Goal: Task Accomplishment & Management: Manage account settings

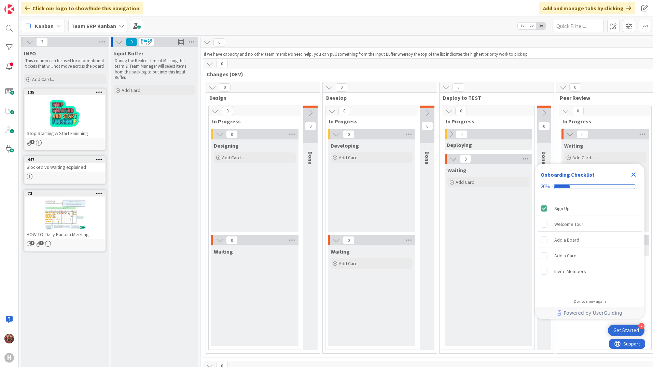
click at [94, 26] on b "Team ERP Kanban" at bounding box center [93, 26] width 45 height 7
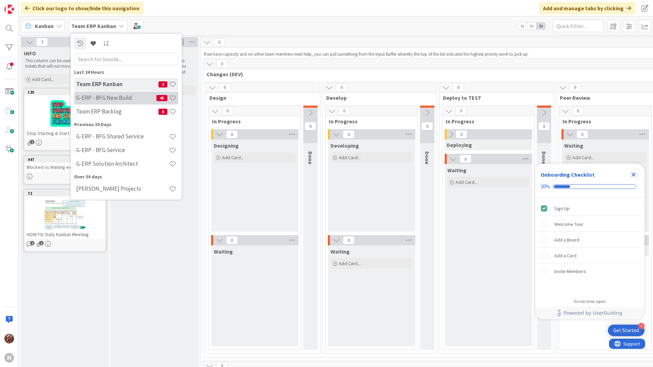
click at [115, 103] on div "G-ERP - BFG New Build 45" at bounding box center [126, 98] width 104 height 13
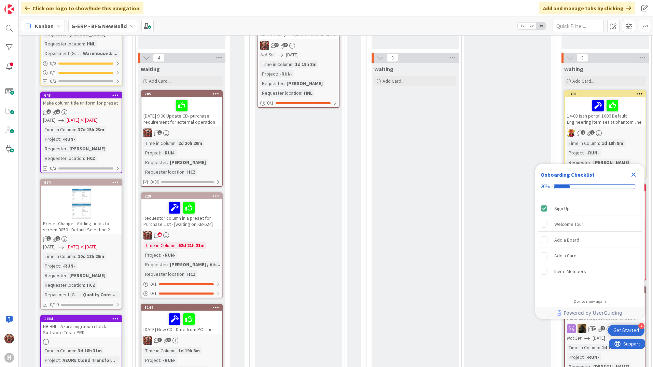
scroll to position [205, 0]
click at [99, 207] on div at bounding box center [81, 203] width 81 height 31
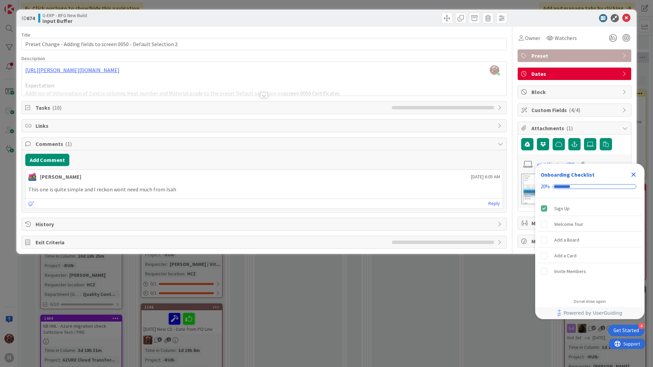
click at [263, 96] on div at bounding box center [264, 95] width 8 height 5
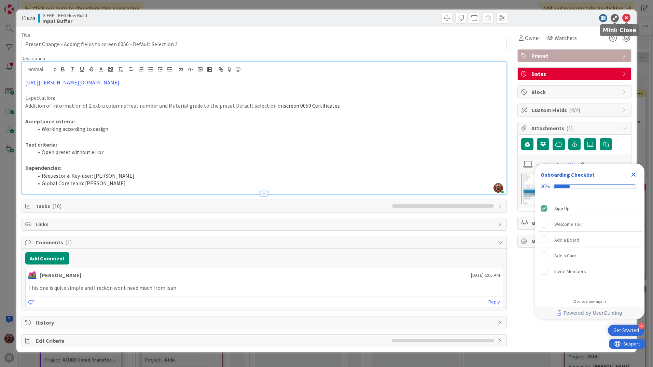
click at [626, 16] on icon at bounding box center [626, 18] width 8 height 8
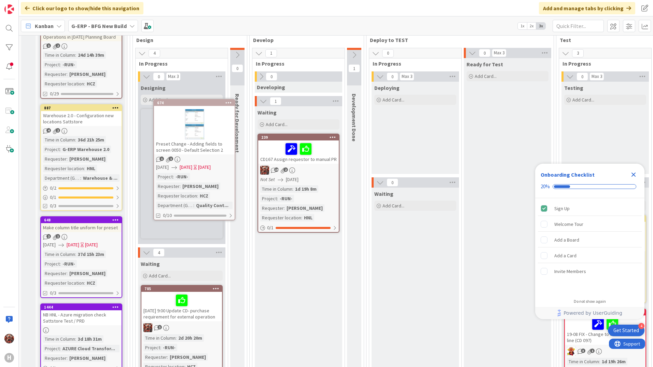
scroll to position [76, 0]
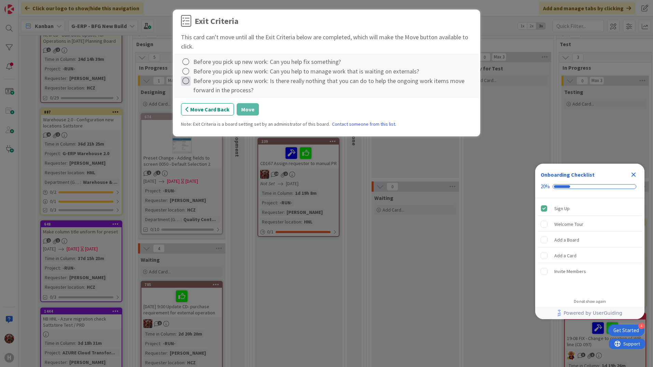
click at [188, 82] on icon at bounding box center [186, 81] width 10 height 10
click at [194, 97] on link "Complete" at bounding box center [223, 95] width 85 height 10
click at [187, 73] on icon at bounding box center [186, 72] width 10 height 10
click at [194, 89] on link "Complete" at bounding box center [223, 85] width 85 height 10
click at [187, 63] on icon at bounding box center [186, 62] width 10 height 10
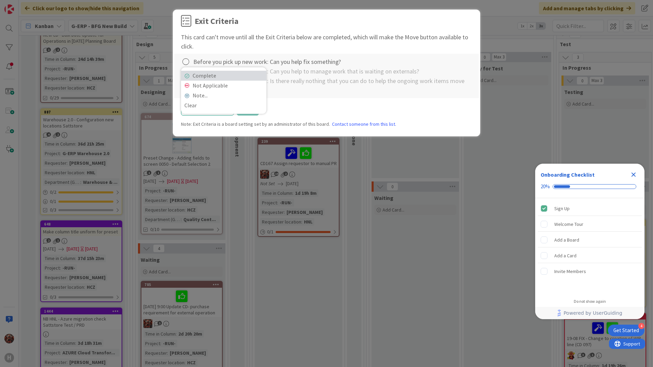
click at [211, 78] on link "Complete" at bounding box center [223, 76] width 85 height 10
click at [247, 106] on button "Move" at bounding box center [248, 109] width 22 height 12
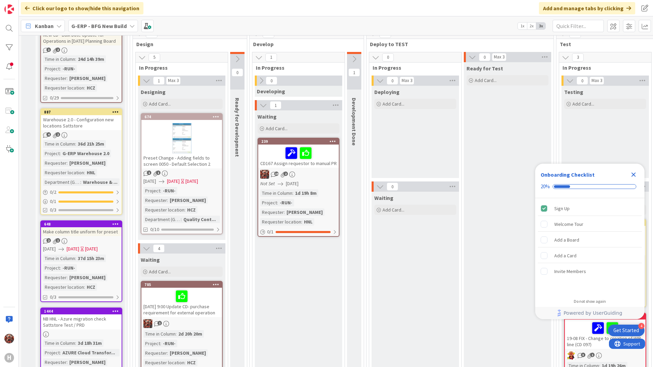
click at [193, 157] on div "Preset Change - Adding fields to screen 0050 - Default Selection 2" at bounding box center [181, 160] width 81 height 15
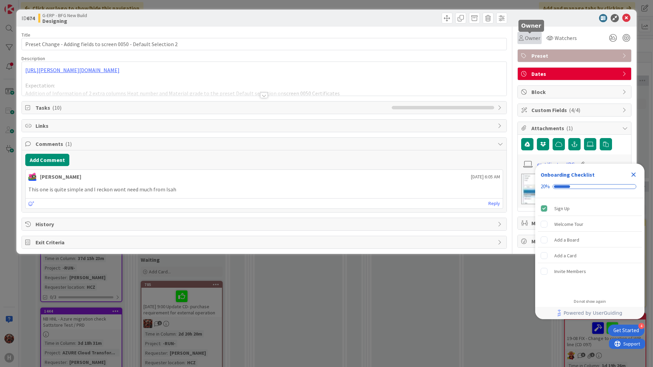
click at [536, 39] on span "Owner" at bounding box center [532, 38] width 15 height 8
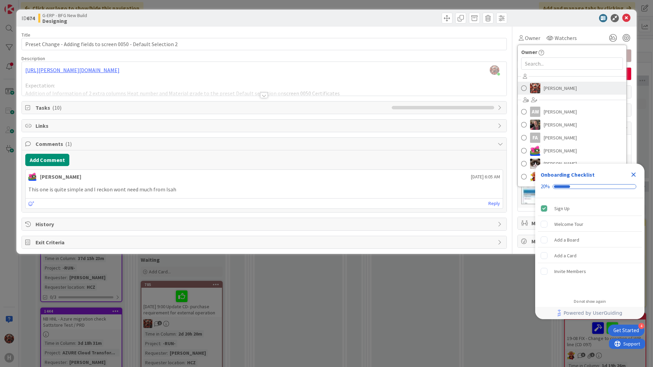
click at [545, 94] on link "Josef Kuman" at bounding box center [572, 88] width 109 height 13
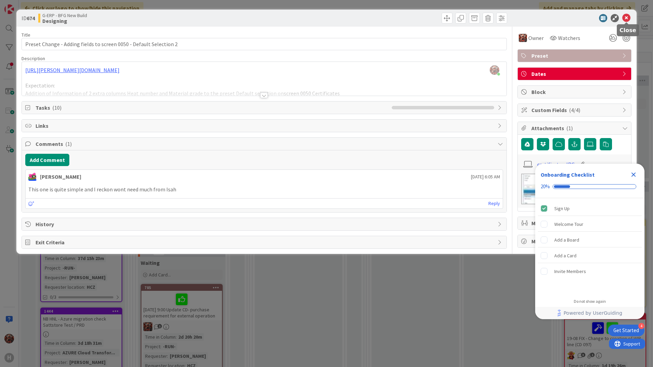
click at [624, 19] on icon at bounding box center [626, 18] width 8 height 8
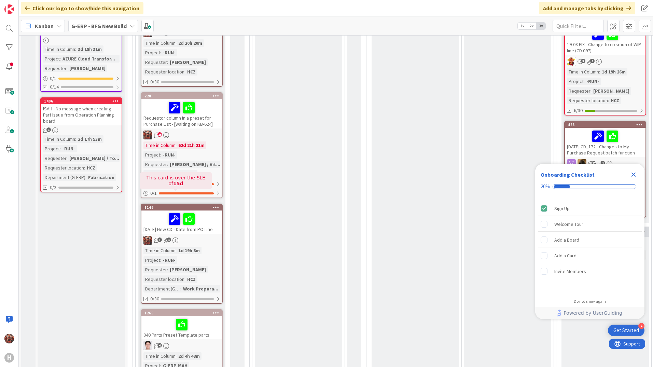
scroll to position [520, 0]
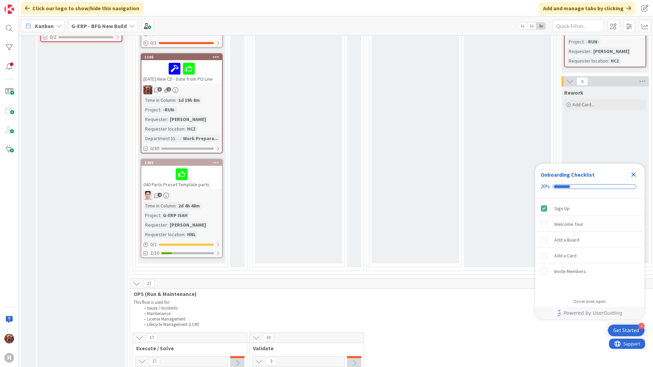
click at [156, 81] on div "15.8.25 New CD - Date from PO Line" at bounding box center [181, 71] width 81 height 23
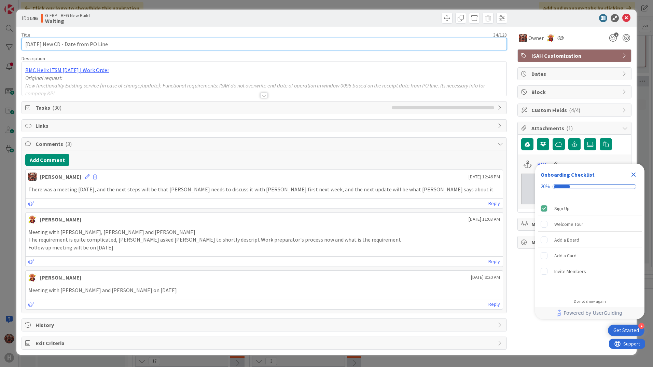
click at [30, 44] on input "15.8.25 New CD - Date from PO Line" at bounding box center [264, 44] width 485 height 12
type input "19.8.25 New CD - Date from PO Line"
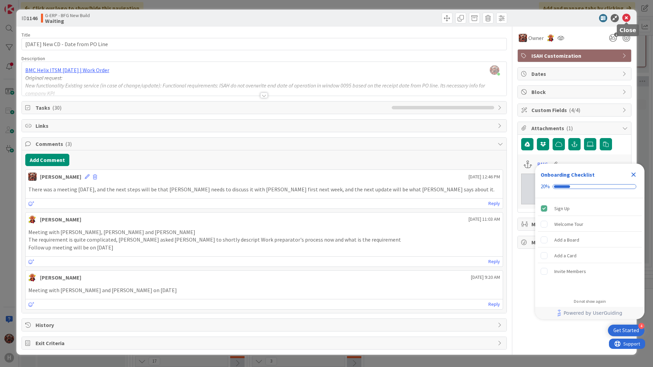
click at [630, 15] on icon at bounding box center [626, 18] width 8 height 8
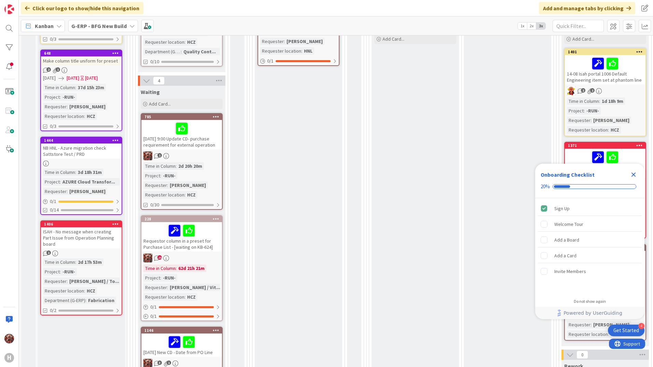
click at [182, 147] on div "15.8.2025 9:00 Update CD- purchase requirement for external operation" at bounding box center [181, 134] width 81 height 29
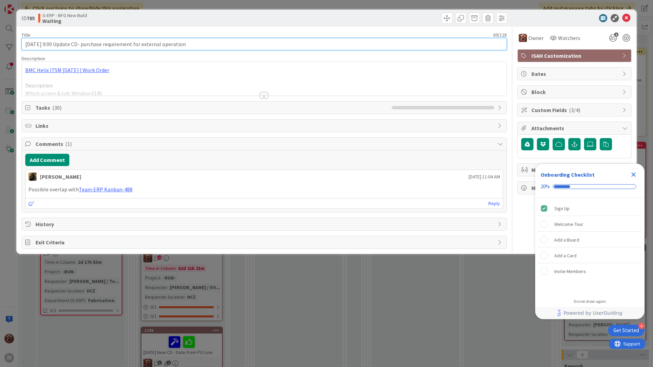
click at [30, 44] on input "15.8.2025 9:00 Update CD- purchase requirement for external operation" at bounding box center [264, 44] width 485 height 12
type input "19.8.2025 9:00 Update CD- purchase requirement for external operation"
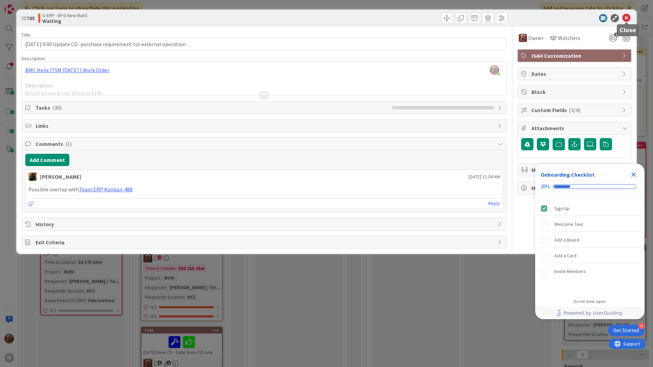
click at [630, 14] on icon at bounding box center [626, 18] width 8 height 8
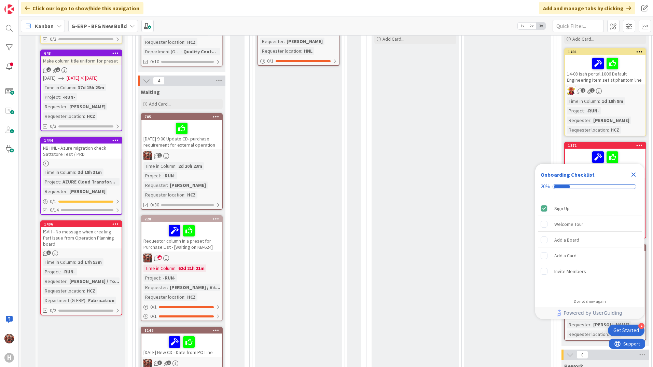
click at [634, 173] on icon "Close Checklist" at bounding box center [633, 174] width 8 height 8
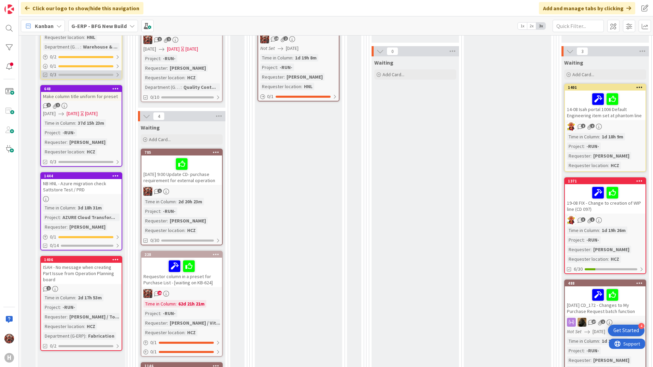
scroll to position [212, 0]
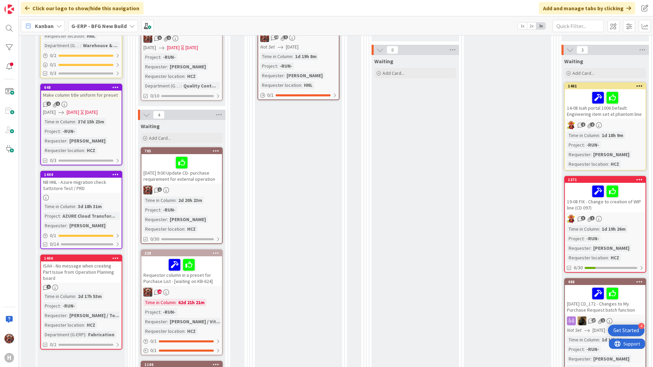
click at [83, 94] on div "Make column title uniform for preset" at bounding box center [81, 94] width 81 height 9
click at [92, 95] on div "Make column title uniform for preset" at bounding box center [81, 94] width 81 height 9
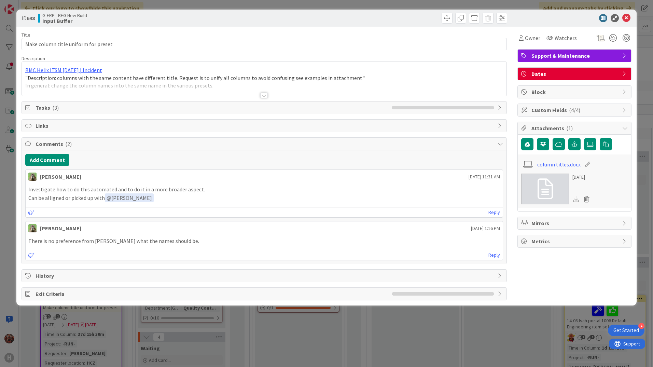
click at [263, 94] on div at bounding box center [264, 95] width 8 height 5
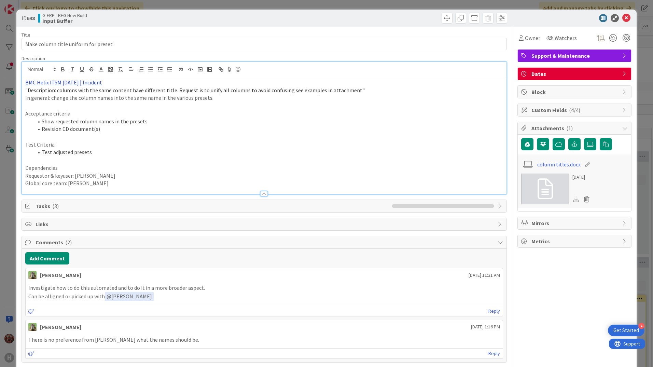
click at [79, 83] on link "BMC Helix ITSM 23.3.02 | Incident" at bounding box center [63, 82] width 77 height 7
click at [76, 93] on link "https://huisman-smartit.onbmc.com/smartit/app/#/incident/AGGGSPRFBRQVHASTOG0FST…" at bounding box center [61, 95] width 68 height 9
click at [226, 154] on li "Test adjusted presets" at bounding box center [267, 152] width 469 height 8
click at [555, 165] on link "column titles.docx" at bounding box center [558, 164] width 43 height 8
click at [623, 20] on icon at bounding box center [626, 18] width 8 height 8
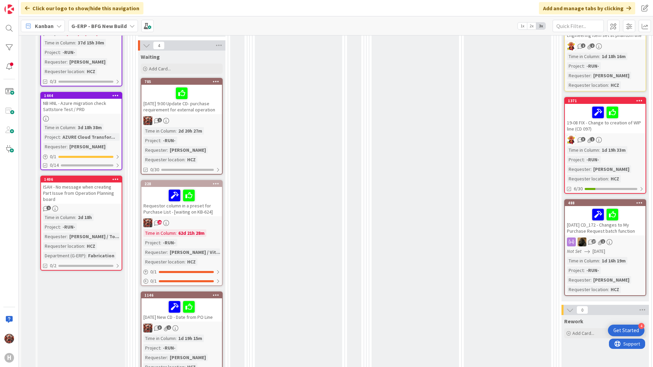
scroll to position [376, 0]
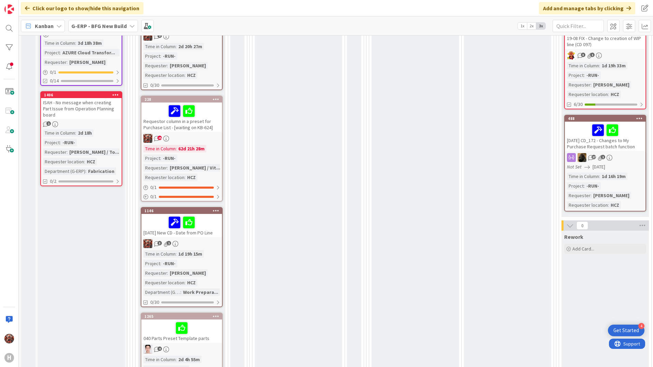
click at [60, 107] on div "ISAH - No message when creating Part Issue from Operation Planning board" at bounding box center [81, 108] width 81 height 21
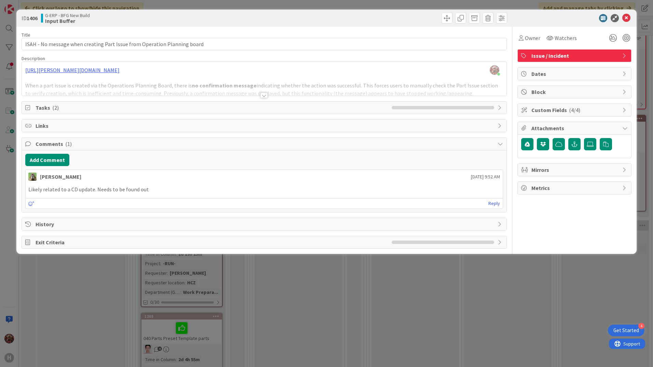
click at [264, 96] on div at bounding box center [264, 95] width 8 height 5
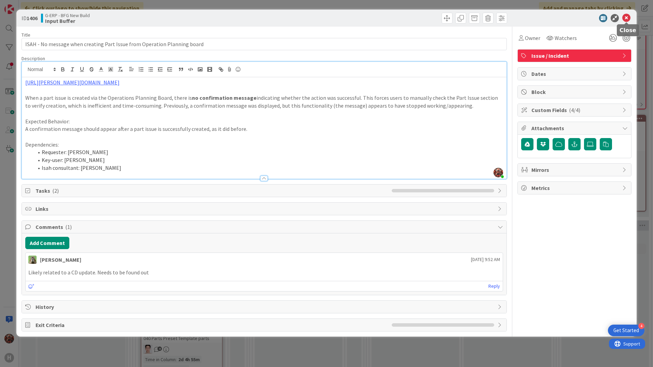
click at [622, 18] on icon at bounding box center [626, 18] width 8 height 8
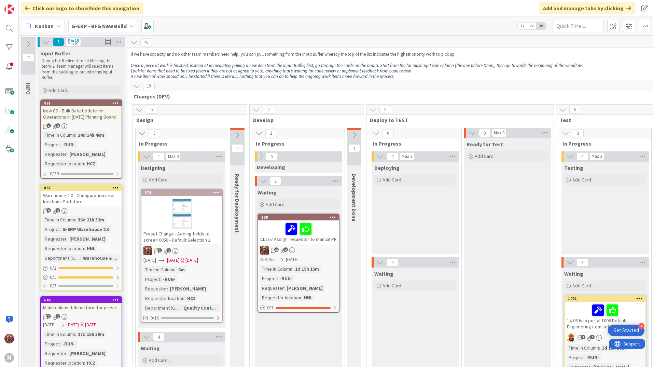
click at [88, 29] on b "G-ERP - BFG New Build" at bounding box center [98, 26] width 55 height 7
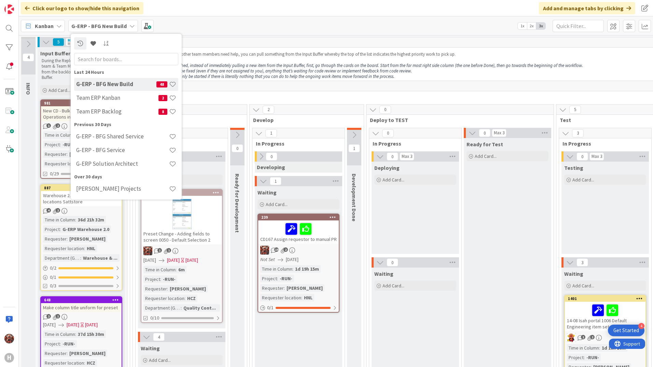
click at [109, 99] on h4 "Team ERP Kanban" at bounding box center [117, 97] width 82 height 7
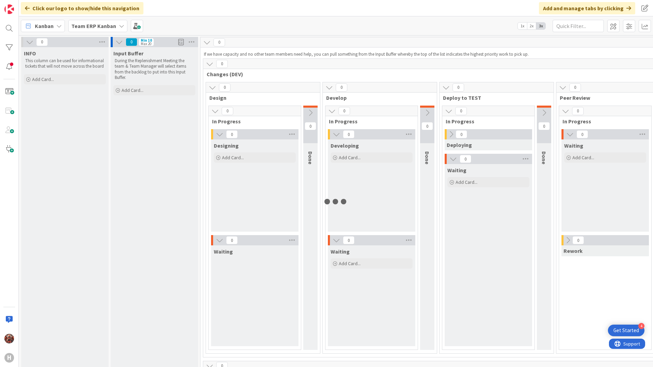
click at [110, 25] on b "Team ERP Kanban" at bounding box center [93, 26] width 45 height 7
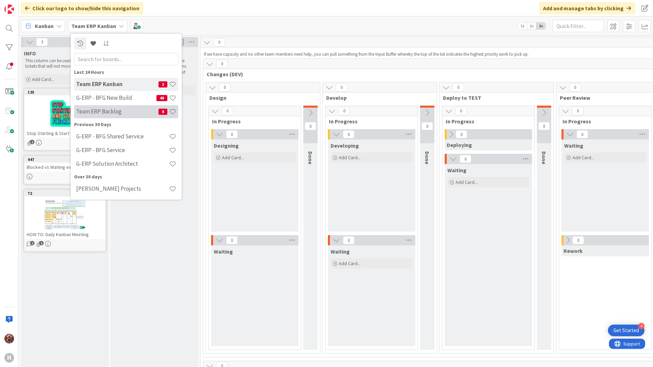
click at [103, 109] on h4 "Team ERP Backlog" at bounding box center [117, 111] width 82 height 7
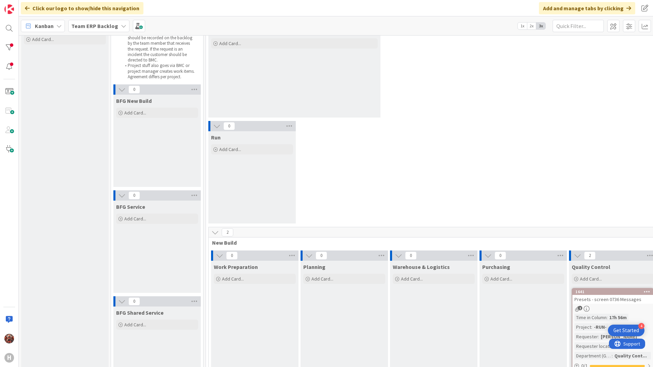
scroll to position [34, 0]
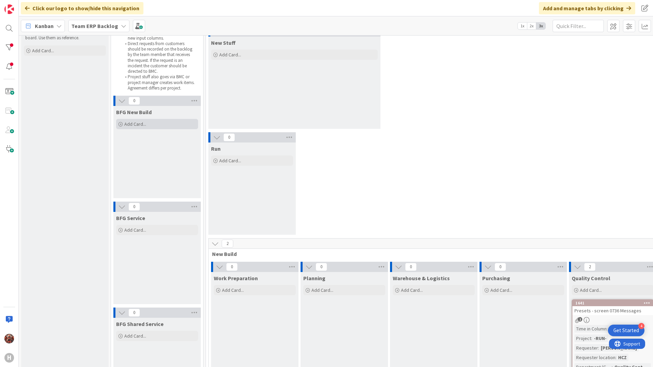
click at [132, 121] on span "Add Card..." at bounding box center [135, 124] width 22 height 6
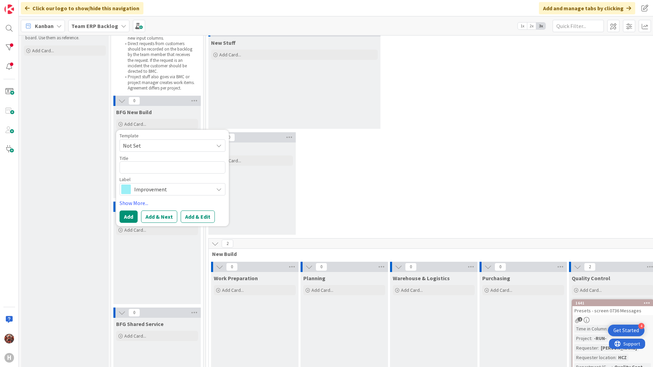
click at [146, 142] on span "Not Set" at bounding box center [165, 145] width 85 height 9
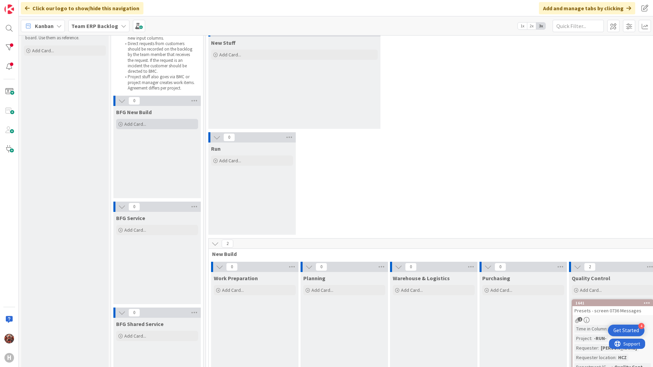
click at [124, 127] on div "Add Card..." at bounding box center [157, 124] width 82 height 10
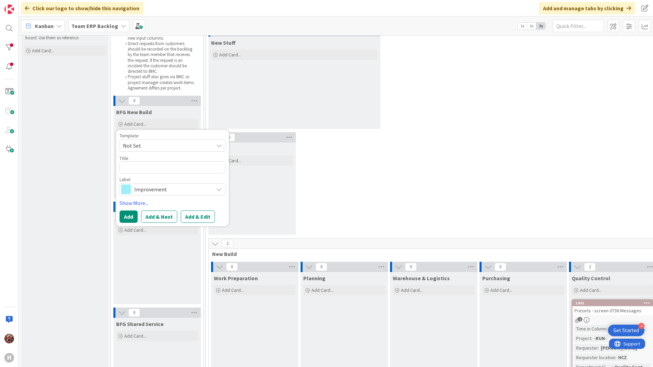
click at [146, 188] on span "Improvement" at bounding box center [172, 189] width 76 height 10
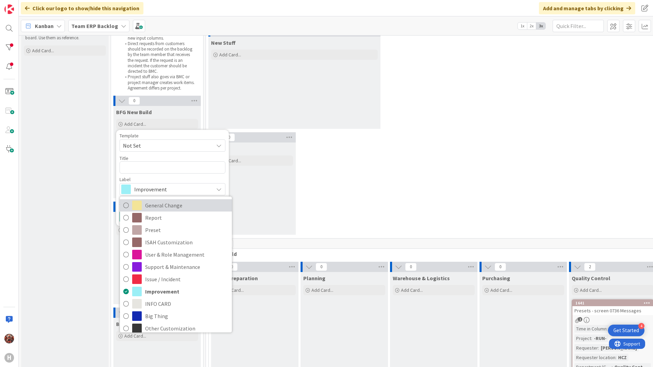
click at [160, 206] on span "General Change" at bounding box center [186, 205] width 83 height 10
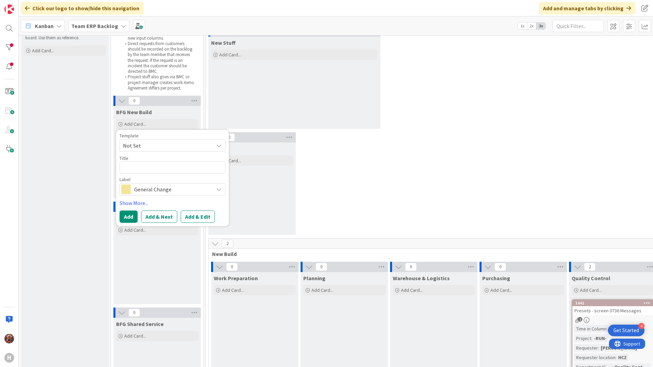
click at [152, 150] on span "Not Set" at bounding box center [165, 145] width 85 height 9
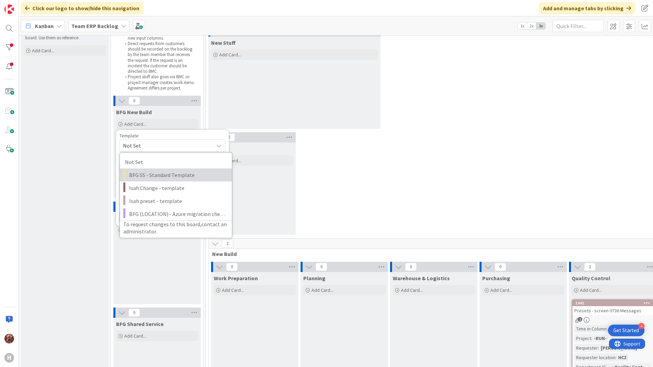
click at [156, 178] on span "BFG SS - Standard Template" at bounding box center [178, 174] width 98 height 9
type textarea "x"
type textarea "BFG SS - Standard Template"
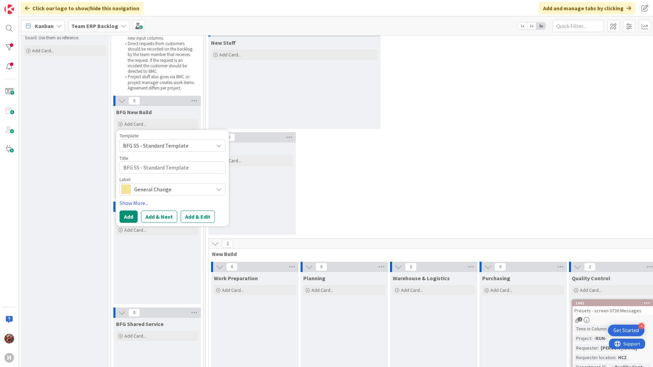
type textarea "x"
click at [131, 216] on button "Add" at bounding box center [129, 216] width 18 height 12
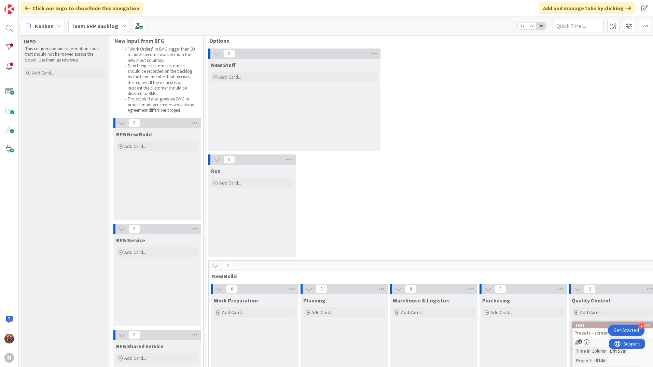
scroll to position [0, 0]
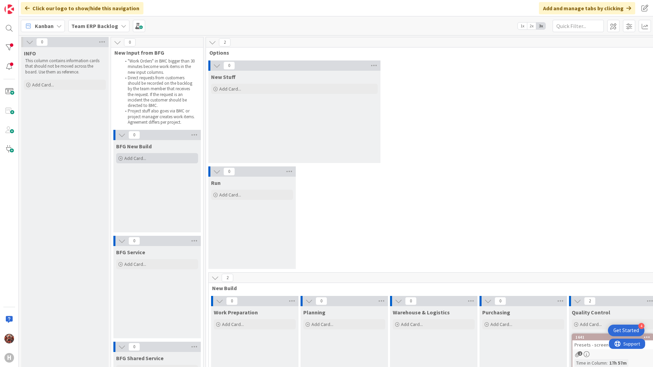
click at [145, 157] on span "Add Card..." at bounding box center [135, 158] width 22 height 6
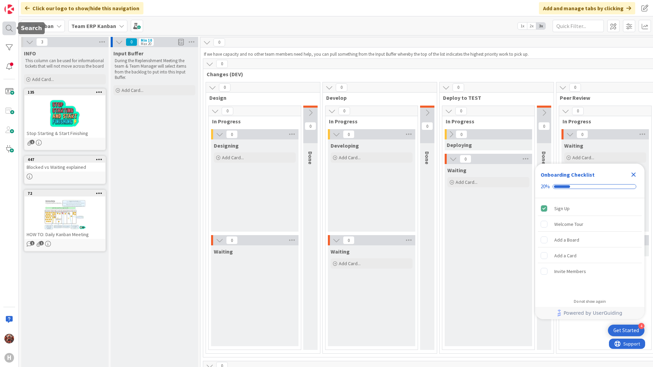
click at [3, 34] on div at bounding box center [9, 29] width 14 height 14
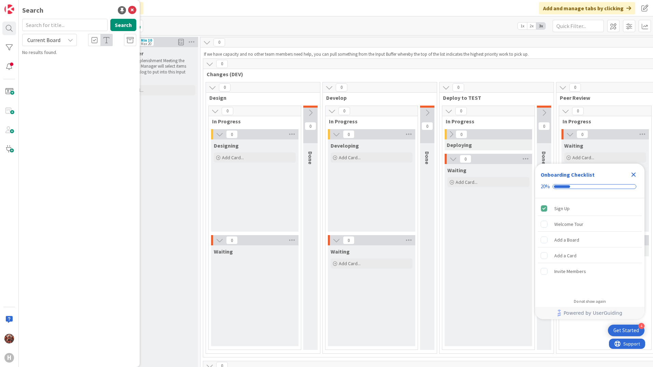
click at [53, 38] on span "Current Board" at bounding box center [43, 40] width 33 height 7
click at [44, 63] on link "All Boards" at bounding box center [62, 68] width 78 height 12
click at [53, 24] on input "text" at bounding box center [64, 25] width 85 height 12
type input "1427"
click at [76, 63] on p "[SS]Changes to Time Recording in ISAH TR" at bounding box center [84, 60] width 104 height 7
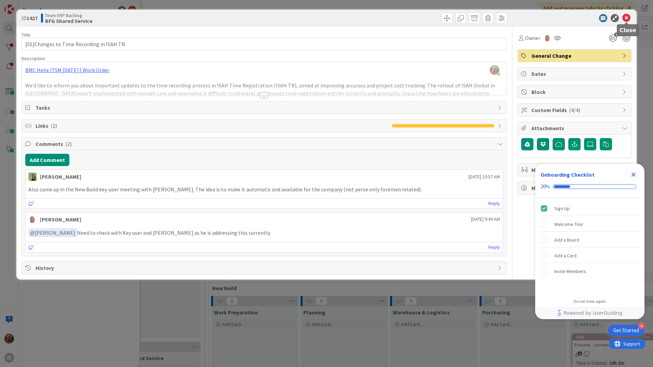
click at [626, 20] on icon at bounding box center [626, 18] width 8 height 8
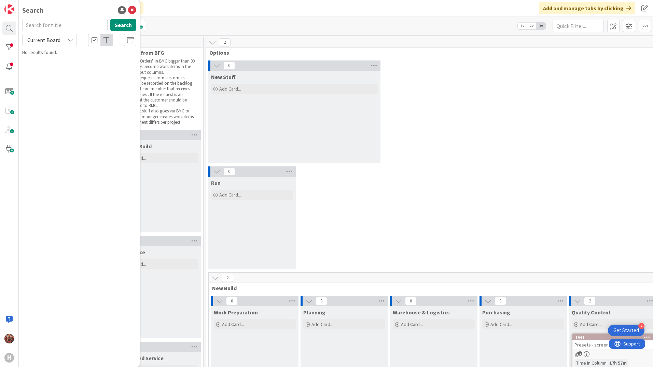
click at [161, 176] on div "BFG New Build Add Card..." at bounding box center [156, 186] width 87 height 92
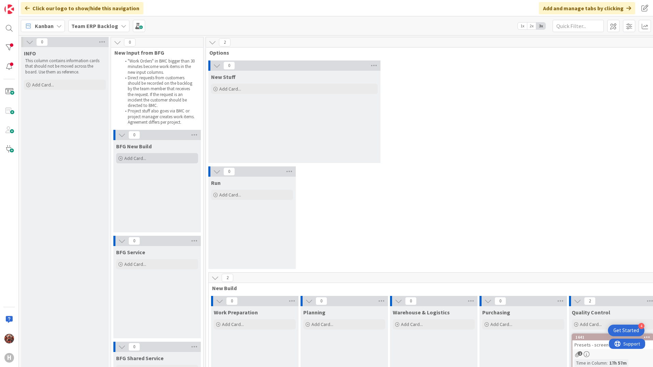
click at [142, 157] on span "Add Card..." at bounding box center [135, 158] width 22 height 6
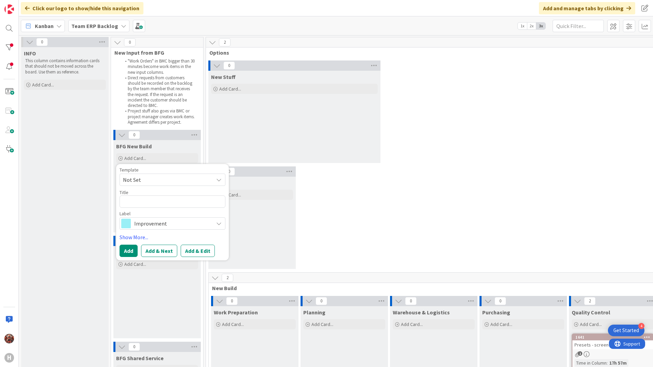
click at [149, 179] on span "Not Set" at bounding box center [165, 179] width 85 height 9
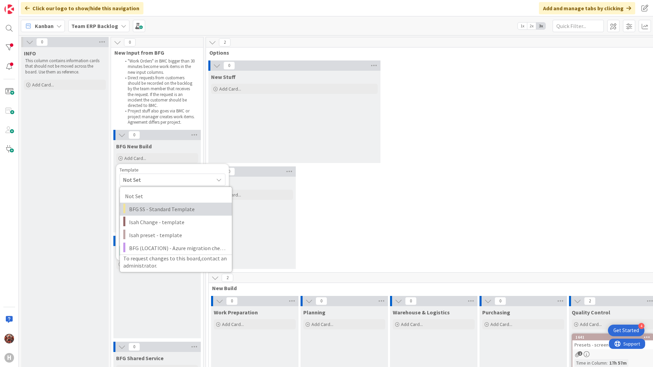
click at [146, 206] on span "BFG SS - Standard Template" at bounding box center [178, 209] width 98 height 9
type textarea "x"
type textarea "BFG SS - Standard Template"
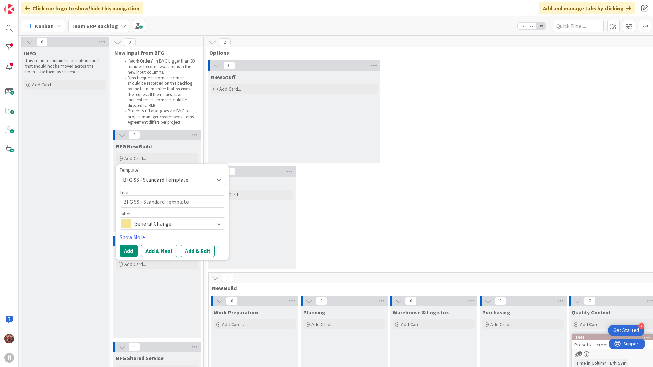
click at [146, 222] on span "General Change" at bounding box center [172, 224] width 76 height 10
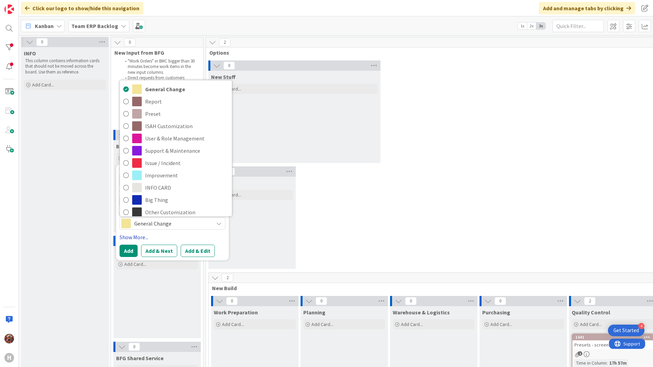
click at [166, 238] on link "Show More..." at bounding box center [173, 237] width 106 height 8
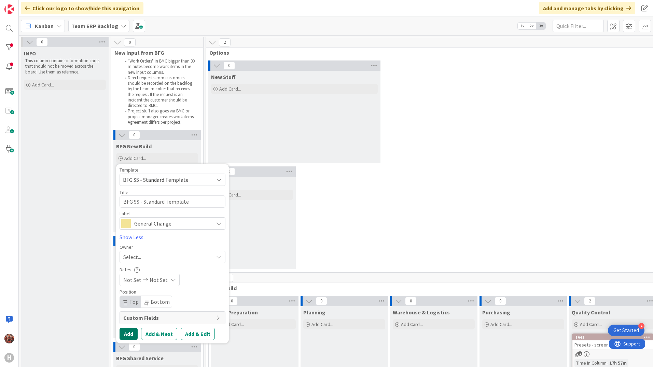
click at [132, 333] on button "Add" at bounding box center [129, 333] width 18 height 12
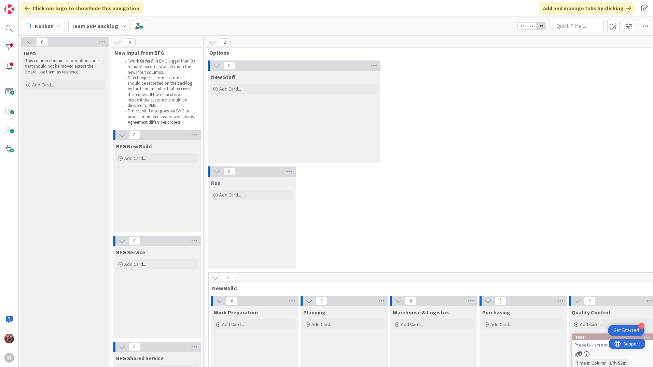
click at [135, 207] on div "BFG New Build Add Card... Template Not Set Not Set BFG SS - Standard Template I…" at bounding box center [156, 186] width 87 height 92
click at [147, 158] on div "Add Card..." at bounding box center [157, 158] width 82 height 10
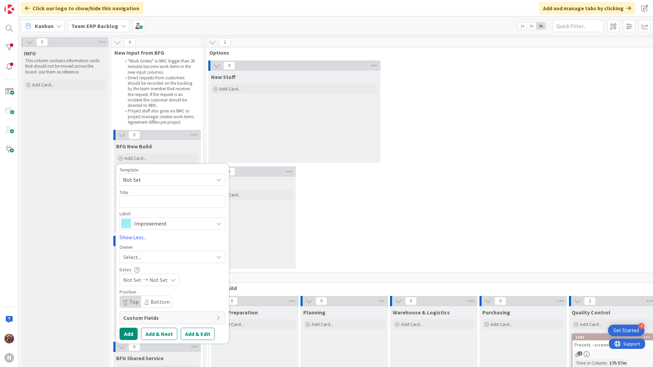
click at [148, 179] on span "Not Set" at bounding box center [165, 179] width 85 height 9
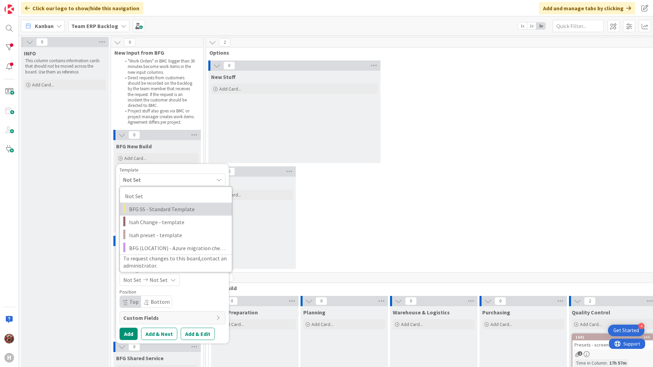
click at [150, 209] on span "BFG SS - Standard Template" at bounding box center [178, 209] width 98 height 9
type textarea "x"
type textarea "BFG SS - Standard Template"
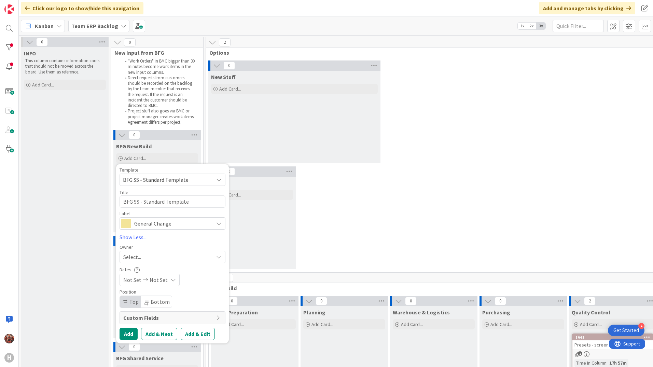
click at [152, 219] on span "General Change" at bounding box center [172, 224] width 76 height 10
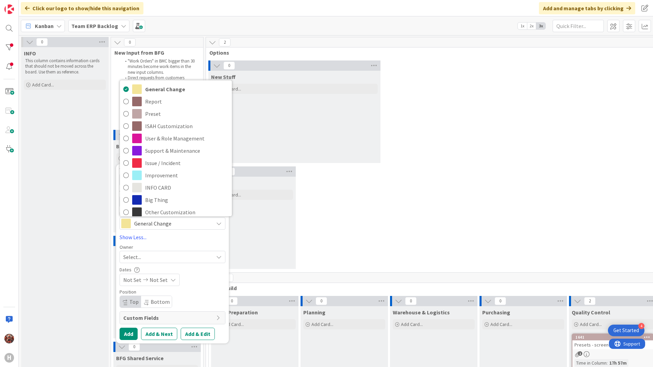
click at [152, 224] on span "General Change" at bounding box center [172, 224] width 76 height 10
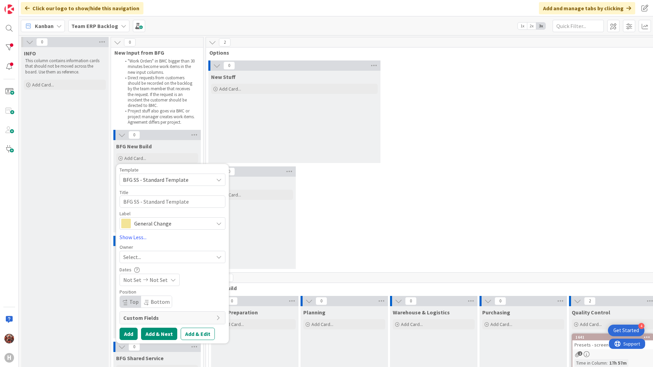
click at [157, 333] on button "Add & Next" at bounding box center [159, 333] width 36 height 12
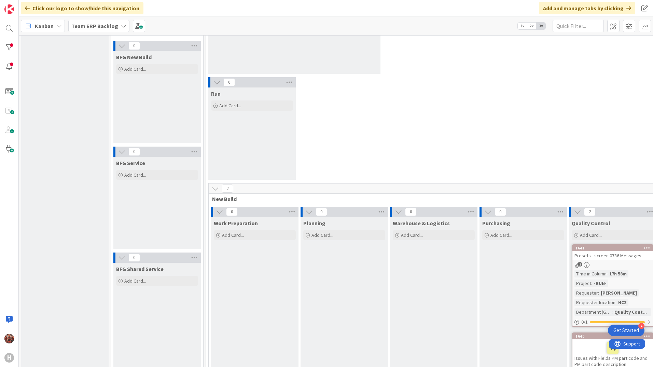
scroll to position [68, 0]
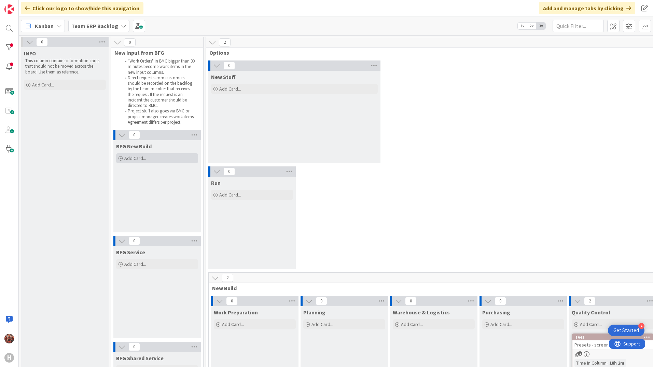
click at [131, 157] on span "Add Card..." at bounding box center [135, 158] width 22 height 6
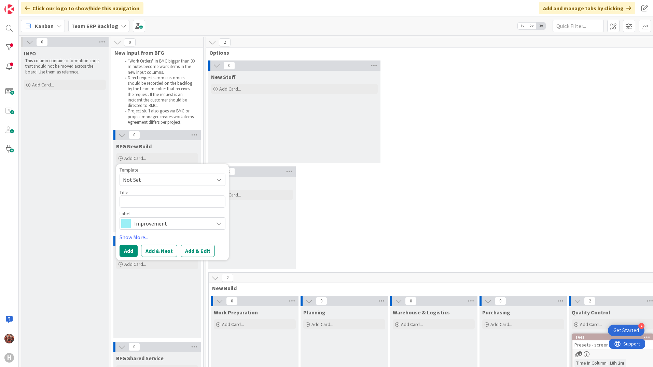
click at [142, 178] on span "Not Set" at bounding box center [165, 179] width 85 height 9
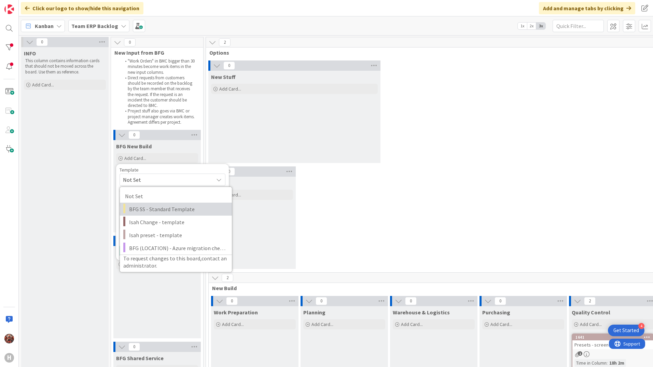
click at [138, 207] on span "BFG SS - Standard Template" at bounding box center [178, 209] width 98 height 9
type textarea "x"
type textarea "BFG SS - Standard Template"
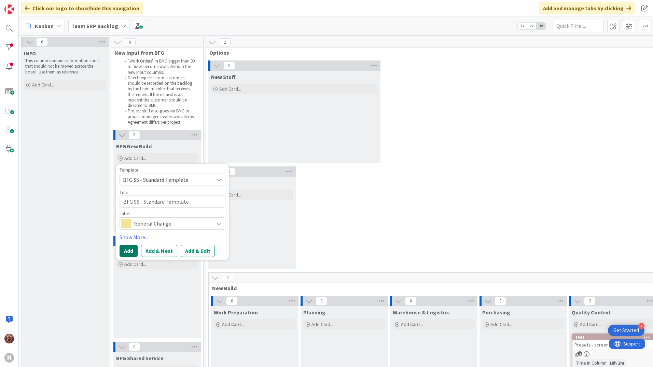
click at [128, 249] on button "Add" at bounding box center [129, 250] width 18 height 12
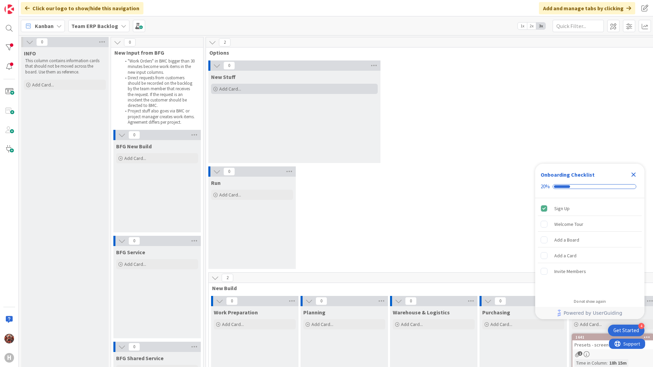
click at [233, 88] on span "Add Card..." at bounding box center [230, 89] width 22 height 6
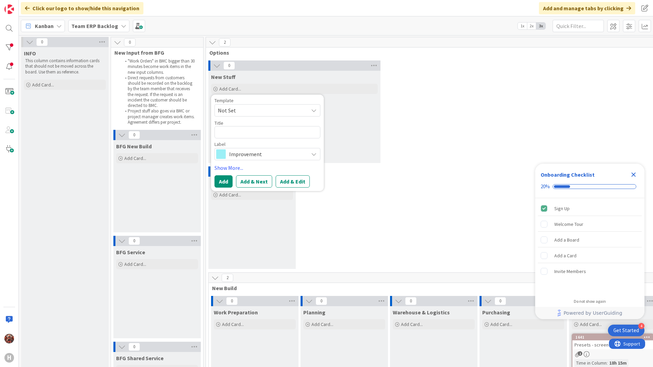
click at [240, 106] on span "Not Set" at bounding box center [260, 110] width 85 height 9
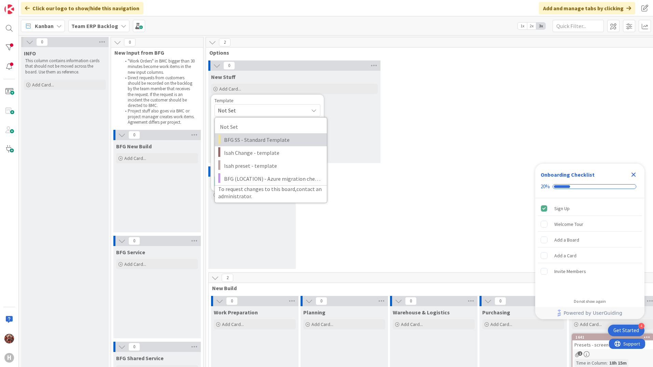
click at [241, 139] on span "BFG SS - Standard Template" at bounding box center [273, 139] width 98 height 9
type textarea "x"
type textarea "BFG SS - Standard Template"
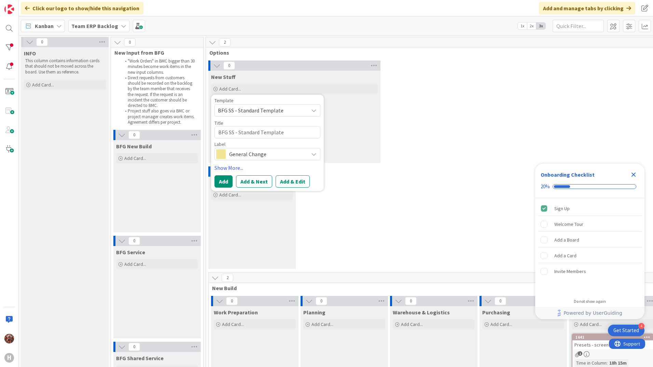
click at [238, 154] on span "General Change" at bounding box center [267, 154] width 76 height 10
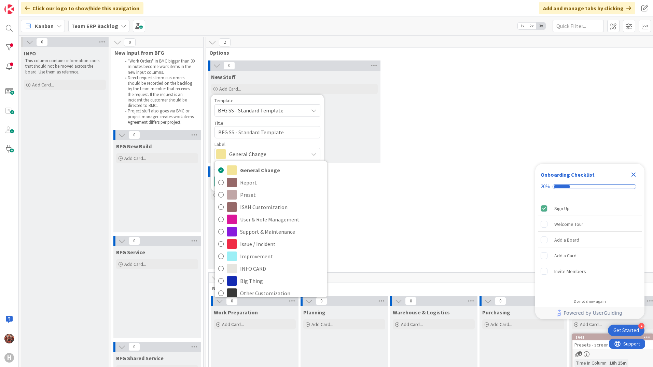
click at [343, 124] on div "New Stuff Add Card... Template BFG SS - Standard Template Not Set BFG SS - Stan…" at bounding box center [294, 117] width 172 height 92
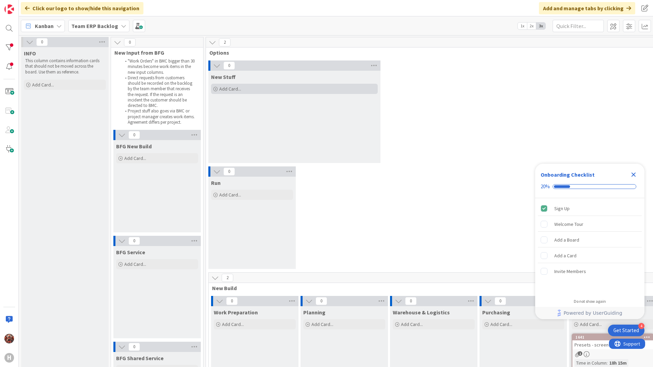
click at [231, 84] on div "Add Card..." at bounding box center [294, 89] width 167 height 10
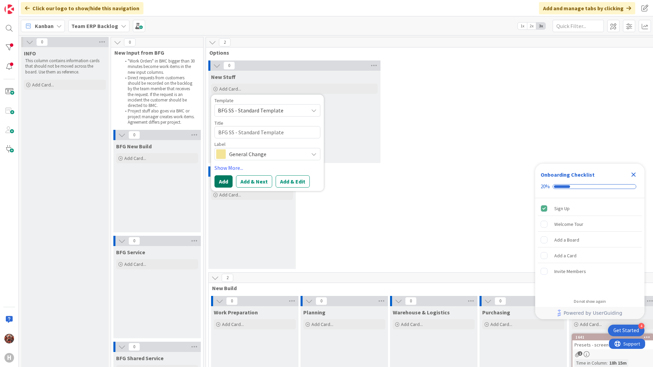
drag, startPoint x: 229, startPoint y: 174, endPoint x: 228, endPoint y: 181, distance: 7.0
click at [229, 175] on div "Template BFG SS - Standard Template Not Set BFG SS - Standard Template Isah Cha…" at bounding box center [267, 142] width 106 height 89
click at [228, 181] on button "Add" at bounding box center [223, 181] width 18 height 12
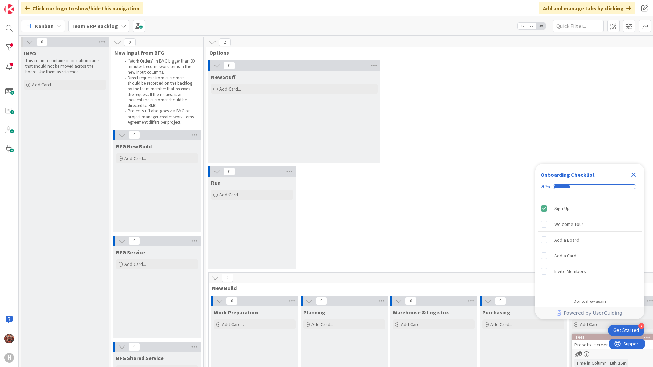
click at [211, 40] on icon at bounding box center [213, 43] width 8 height 8
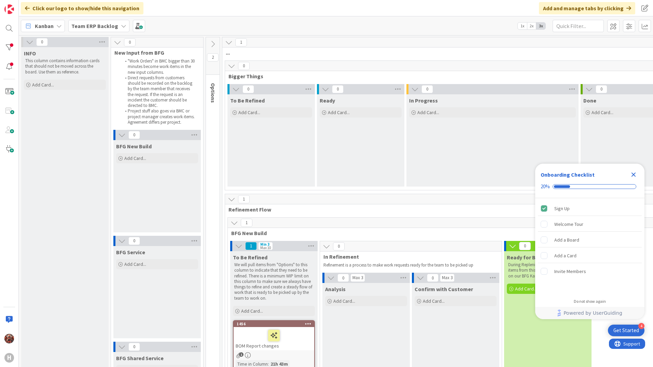
click at [213, 42] on icon at bounding box center [213, 44] width 8 height 8
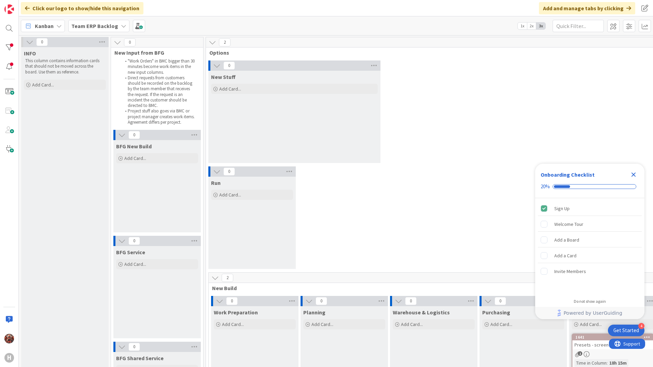
click at [481, 102] on div "0 New Stuff Add Card..." at bounding box center [478, 113] width 542 height 106
click at [631, 177] on icon "Close Checklist" at bounding box center [633, 174] width 4 height 4
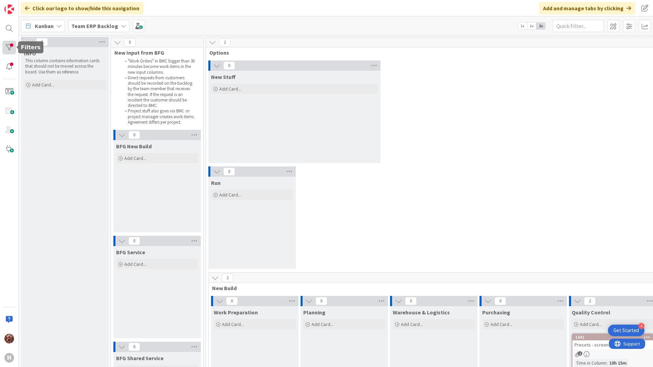
click at [8, 48] on div at bounding box center [9, 48] width 14 height 14
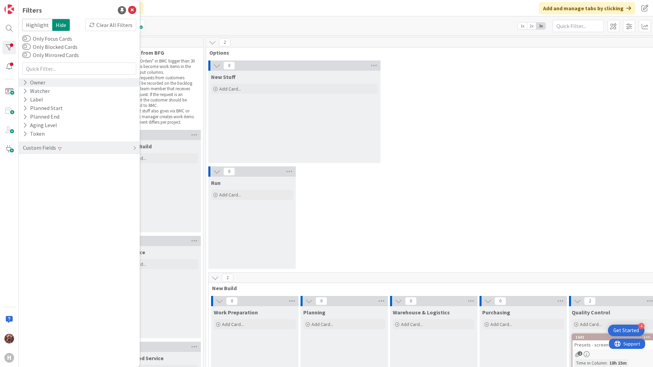
click at [46, 86] on div "Owner" at bounding box center [79, 82] width 121 height 9
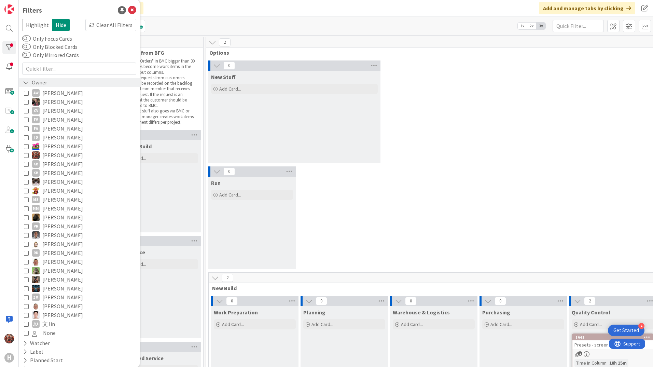
click at [45, 85] on div "Owner" at bounding box center [35, 82] width 26 height 9
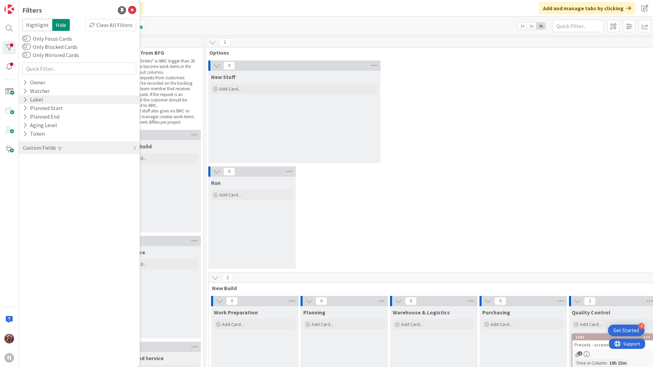
click at [46, 102] on div "Label" at bounding box center [79, 99] width 121 height 9
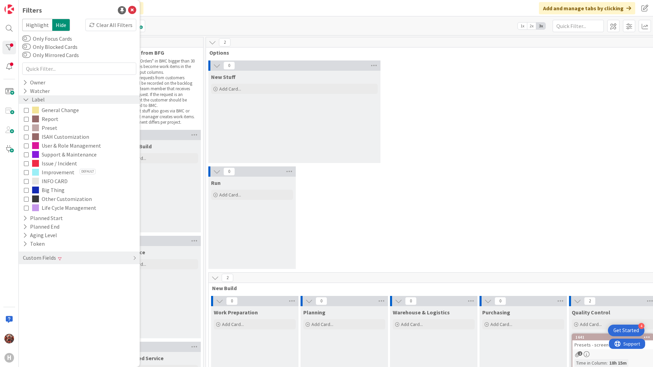
click at [46, 102] on div "Label" at bounding box center [79, 99] width 121 height 9
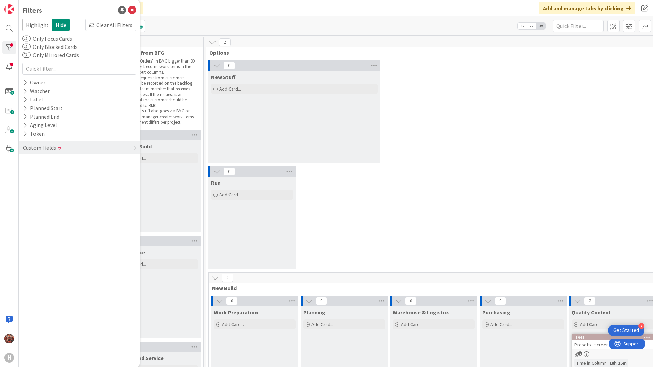
click at [50, 145] on div "Custom Fields" at bounding box center [39, 147] width 34 height 9
click at [48, 172] on button "Requester" at bounding box center [39, 170] width 34 height 9
click at [126, 168] on div "Clear" at bounding box center [126, 170] width 20 height 9
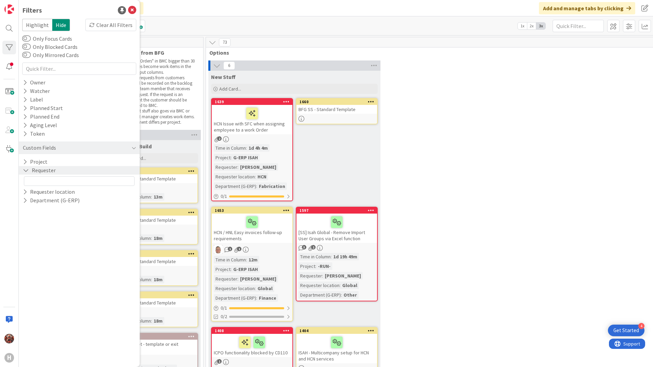
click at [174, 17] on div "Kanban Team ERP Backlog 1x 2x 3x" at bounding box center [336, 25] width 634 height 19
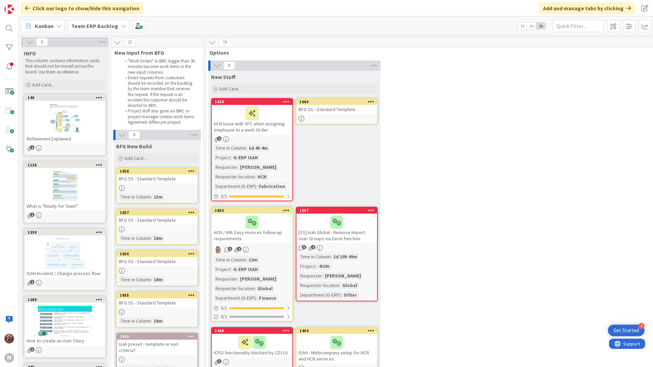
click at [371, 101] on icon at bounding box center [371, 101] width 6 height 5
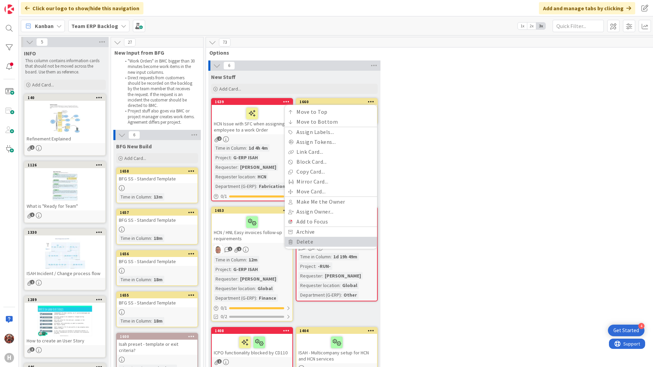
click at [308, 243] on link "Delete" at bounding box center [331, 242] width 92 height 10
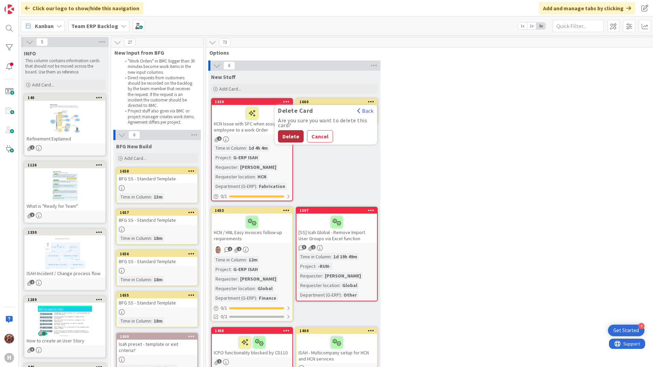
click at [286, 138] on button "Delete" at bounding box center [291, 136] width 26 height 12
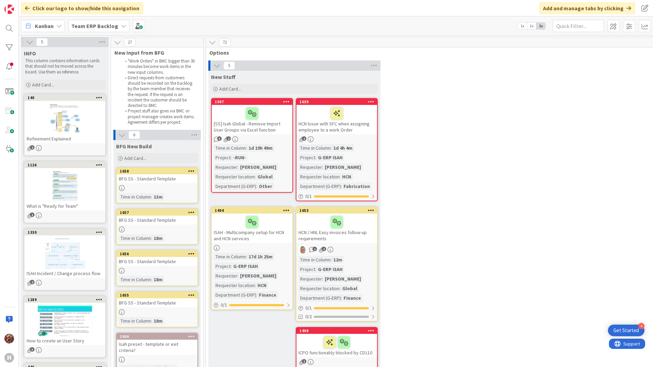
click at [190, 170] on icon at bounding box center [191, 170] width 6 height 5
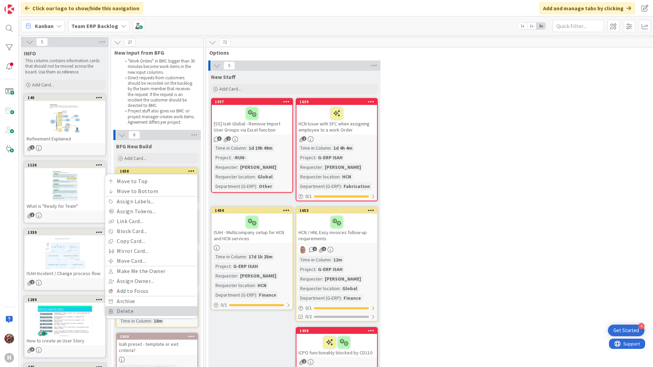
click at [121, 309] on link "Delete" at bounding box center [151, 311] width 92 height 10
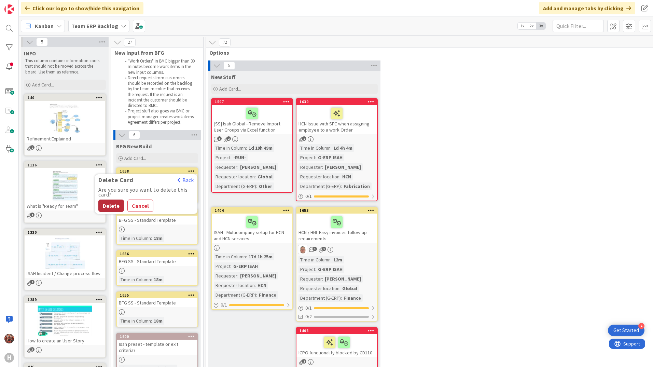
click at [108, 201] on button "Delete" at bounding box center [111, 205] width 26 height 12
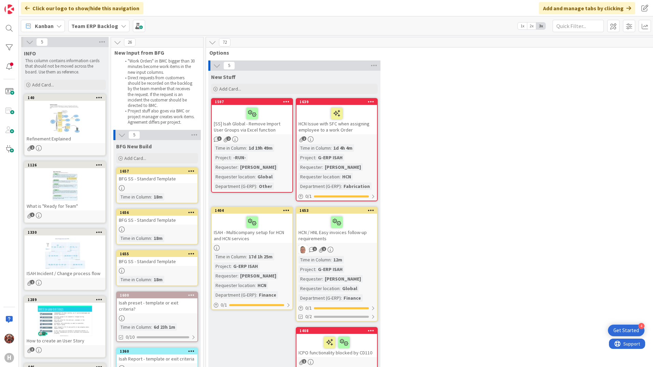
click at [195, 169] on div at bounding box center [191, 171] width 12 height 5
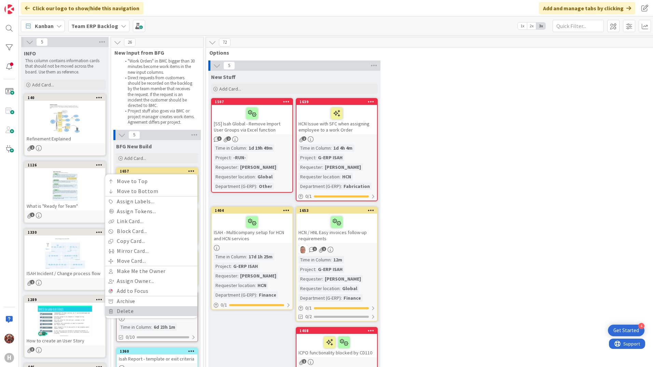
click at [139, 308] on link "Delete" at bounding box center [151, 311] width 92 height 10
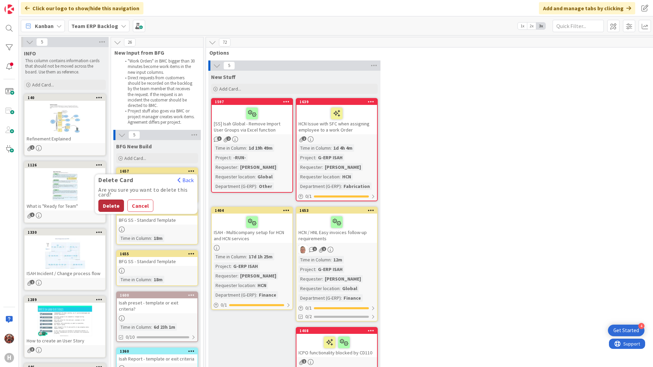
click at [111, 202] on button "Delete" at bounding box center [111, 205] width 26 height 12
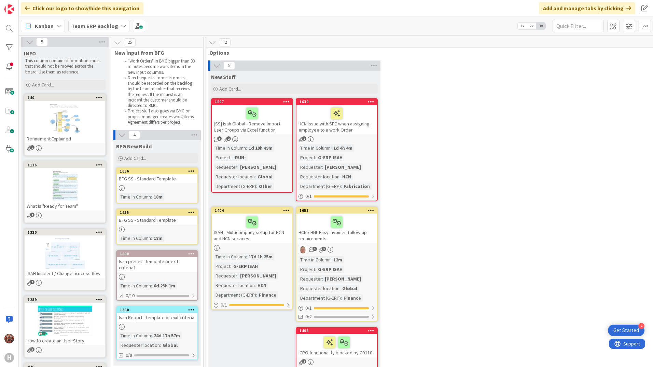
click at [188, 172] on icon at bounding box center [191, 170] width 6 height 5
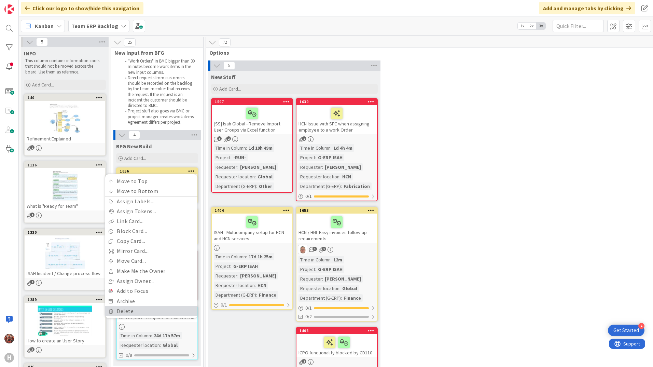
click at [132, 311] on link "Delete" at bounding box center [151, 311] width 92 height 10
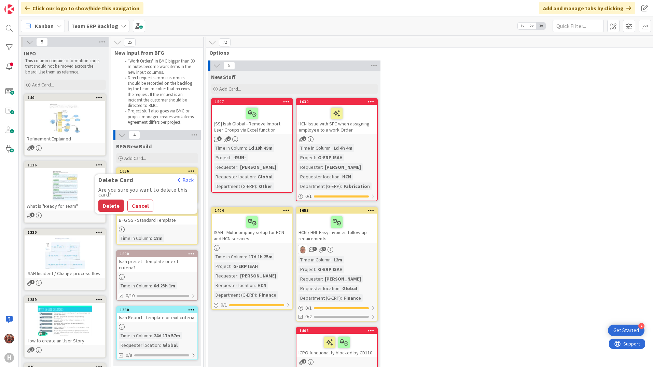
click at [117, 198] on div "Are you sure you want to delete this card? Delete Cancel" at bounding box center [146, 199] width 102 height 25
click at [114, 204] on button "Delete" at bounding box center [111, 205] width 26 height 12
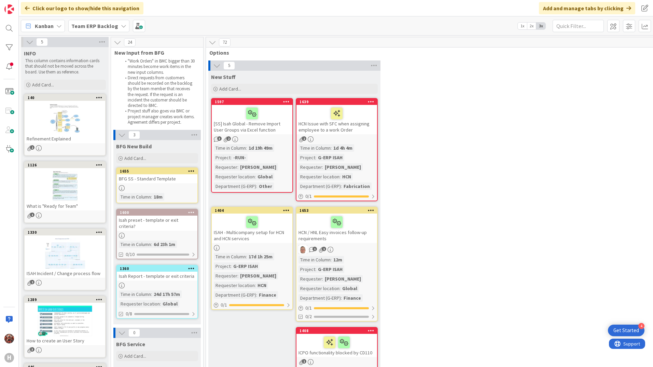
click at [171, 181] on div "BFG SS - Standard Template" at bounding box center [157, 178] width 81 height 9
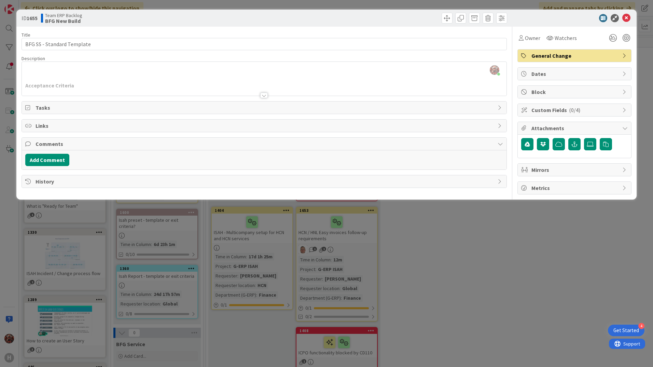
click at [263, 96] on div at bounding box center [264, 95] width 8 height 5
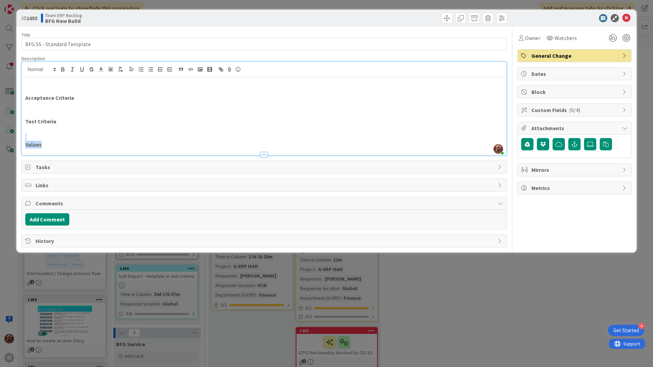
drag, startPoint x: 51, startPoint y: 137, endPoint x: 46, endPoint y: 141, distance: 6.8
click at [46, 141] on div "Acceptance Criteria Test Criteria Values" at bounding box center [264, 116] width 484 height 78
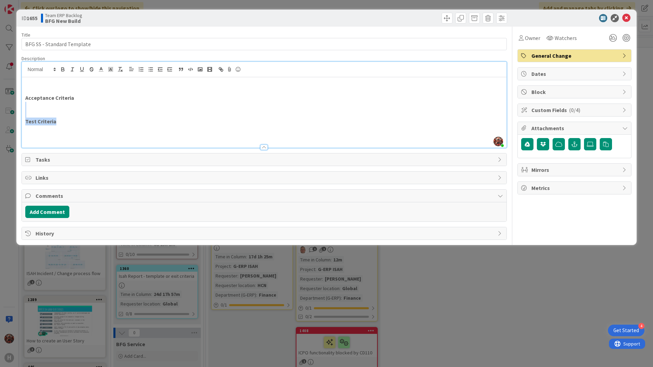
drag, startPoint x: 40, startPoint y: 116, endPoint x: 21, endPoint y: 107, distance: 21.5
click at [22, 107] on div "Josef Kuman just joined Acceptance Criteria Test Criteria" at bounding box center [264, 104] width 485 height 86
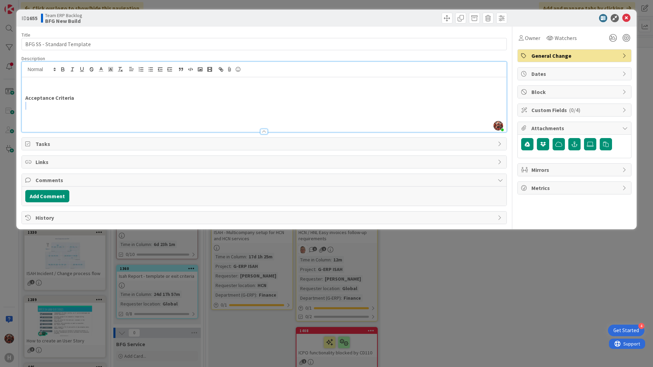
drag, startPoint x: 74, startPoint y: 101, endPoint x: 18, endPoint y: 102, distance: 56.0
click at [18, 102] on div "ID 1655 Team ERP Backlog BFG New Build Title 26 / 128 BFG SS - Standard Templat…" at bounding box center [326, 120] width 620 height 220
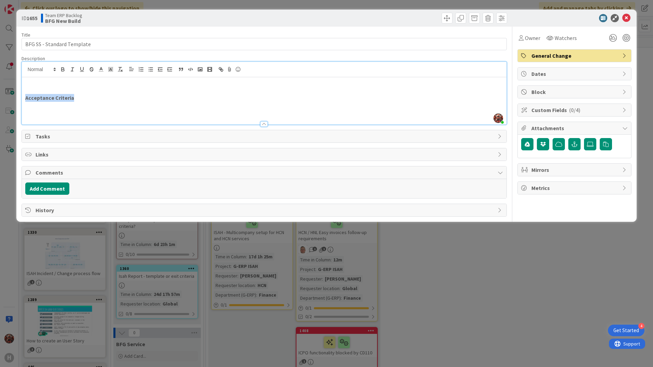
drag, startPoint x: 72, startPoint y: 100, endPoint x: 26, endPoint y: 101, distance: 45.4
click at [26, 101] on p "Acceptance Criteria" at bounding box center [264, 98] width 478 height 8
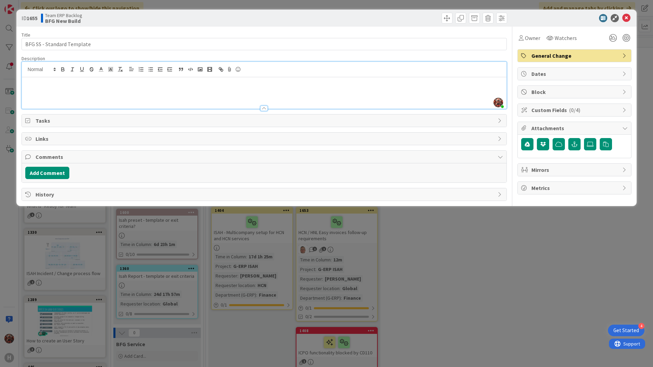
click at [34, 101] on p at bounding box center [264, 98] width 478 height 8
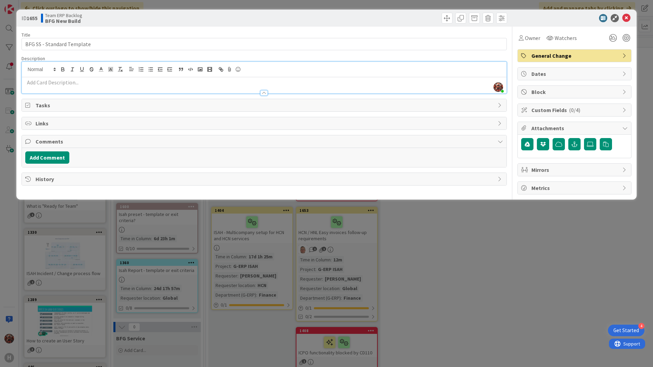
click at [163, 85] on p at bounding box center [264, 83] width 478 height 8
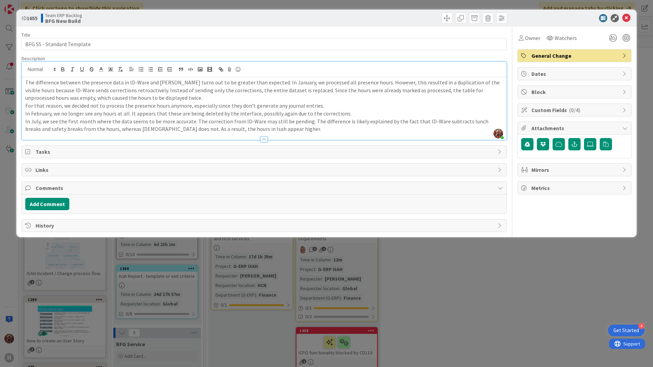
click at [25, 85] on div "The difference between the presence data in ID-Ware and Isah turns out to be gr…" at bounding box center [264, 108] width 484 height 62
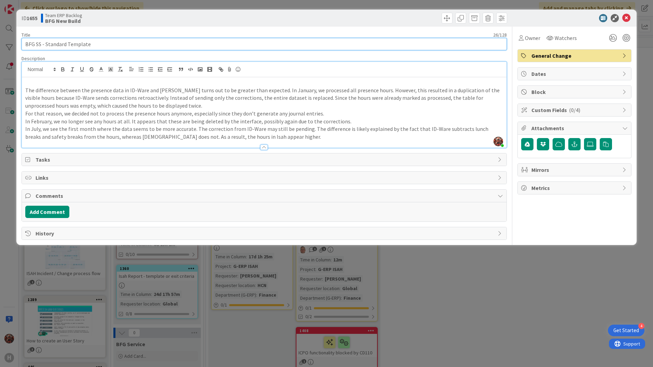
click at [116, 47] on input "BFG SS - Standard Template" at bounding box center [264, 44] width 485 height 12
drag, startPoint x: 96, startPoint y: 47, endPoint x: 16, endPoint y: 45, distance: 79.9
click at [16, 45] on div "ID 1655 Team ERP Backlog BFG New Build Title 26 / 128 BFG SS - Standard Templat…" at bounding box center [326, 127] width 620 height 235
paste input "Overhaul Time Registration (Jelle (Finance))"
drag, startPoint x: 142, startPoint y: 47, endPoint x: 88, endPoint y: 44, distance: 54.4
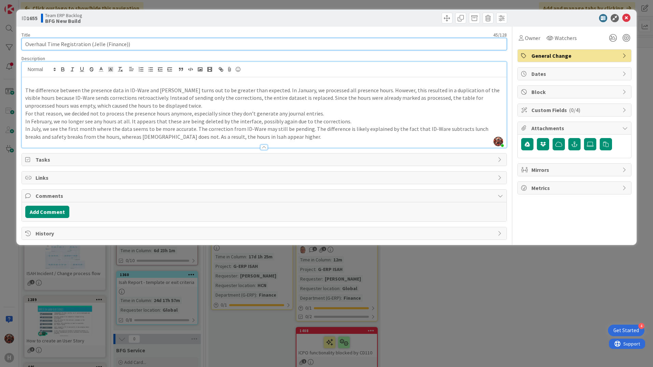
click at [88, 44] on input "Overhaul Time Registration (Jelle (Finance))" at bounding box center [264, 44] width 485 height 12
type input "Overhaul Time Registration"
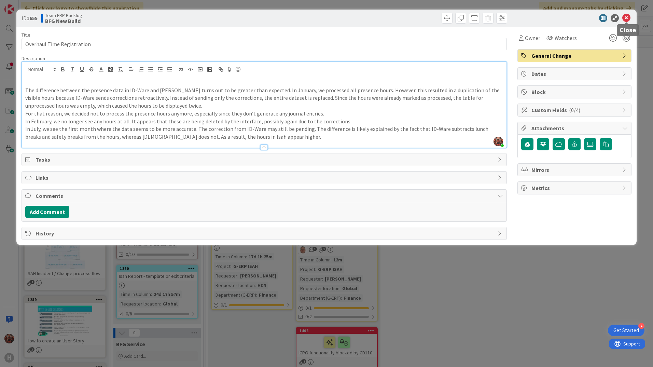
click at [628, 16] on icon at bounding box center [626, 18] width 8 height 8
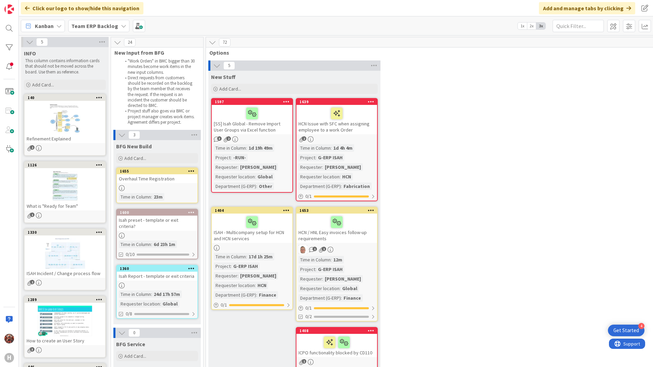
click at [138, 181] on div "Overhaul Time Registration" at bounding box center [157, 178] width 81 height 9
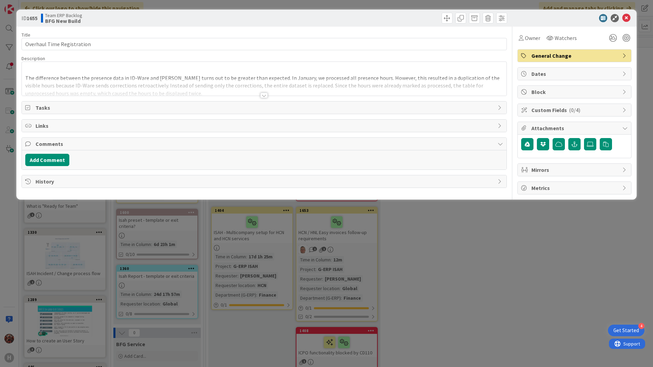
click at [267, 97] on div at bounding box center [264, 95] width 8 height 5
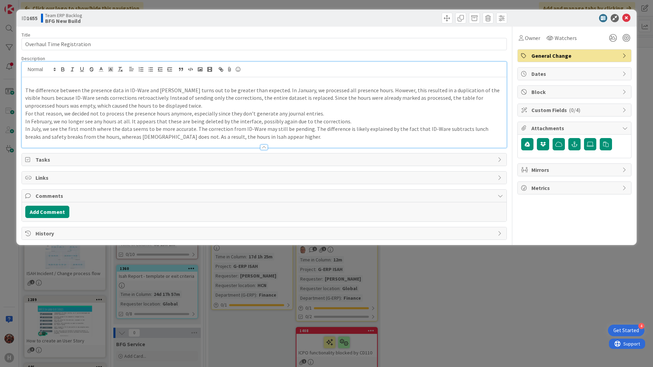
click at [258, 140] on p "In July, we see the first month where the data seems to be more accurate. The c…" at bounding box center [264, 132] width 478 height 15
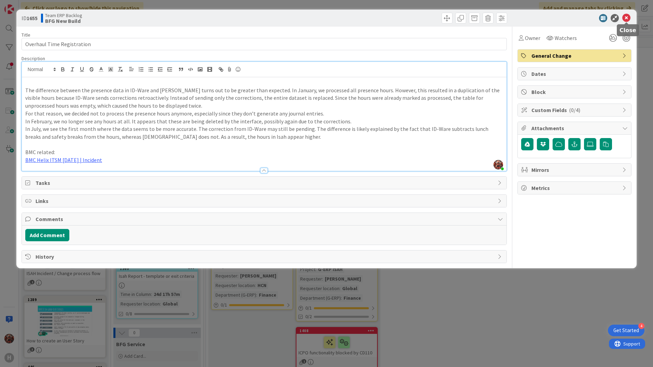
click at [627, 19] on icon at bounding box center [626, 18] width 8 height 8
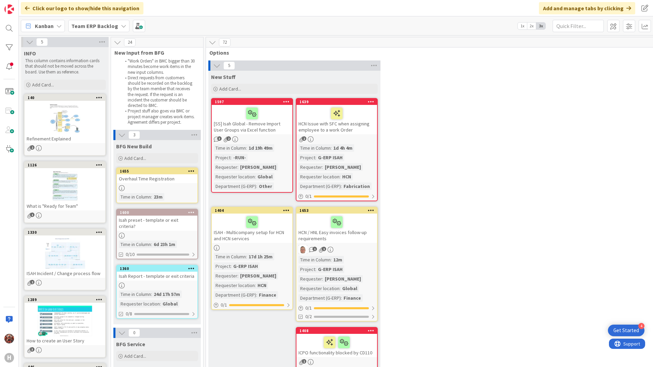
click at [156, 180] on div "Overhaul Time Registration" at bounding box center [157, 178] width 81 height 9
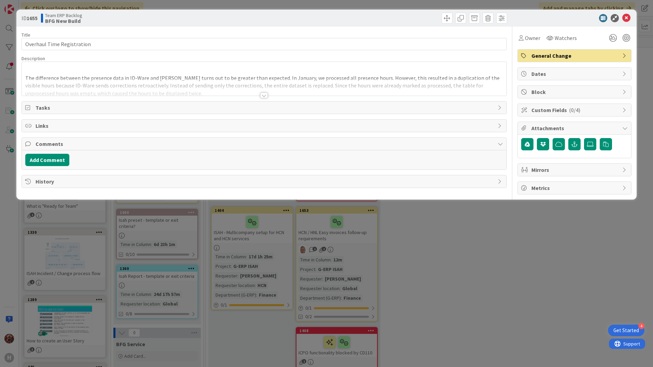
click at [262, 93] on div at bounding box center [264, 95] width 8 height 5
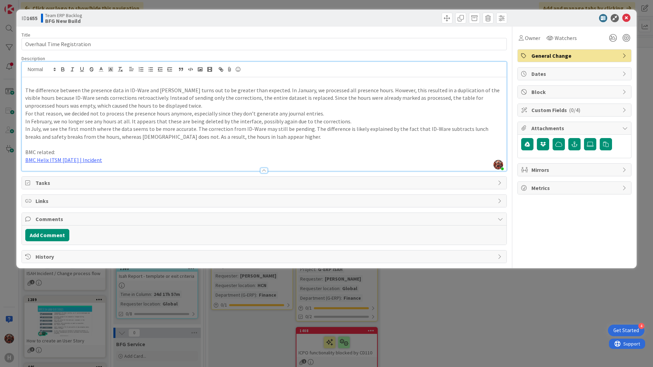
click at [632, 20] on div "ID 1655 Team ERP Backlog BFG New Build" at bounding box center [326, 18] width 620 height 17
click at [625, 20] on icon at bounding box center [626, 18] width 8 height 8
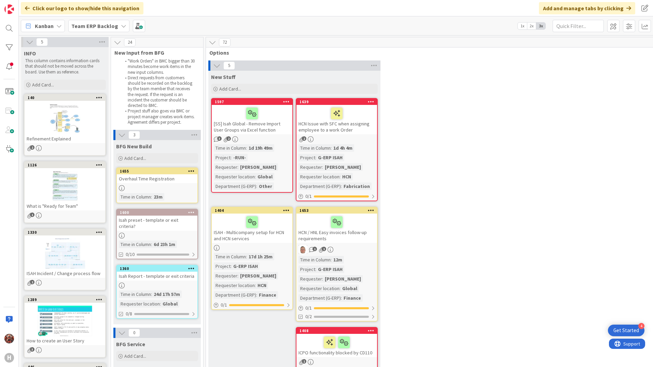
click at [144, 177] on div "Overhaul Time Registration" at bounding box center [157, 178] width 81 height 9
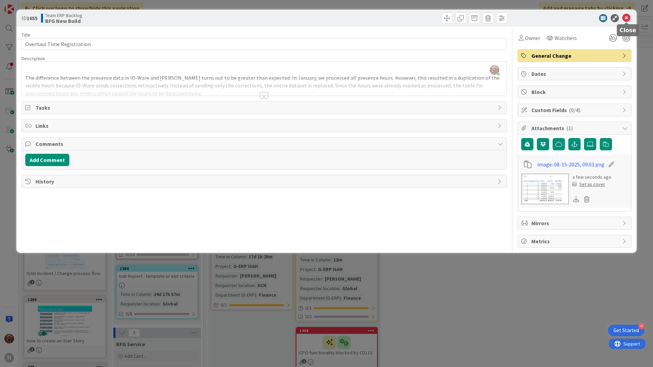
click at [629, 18] on icon at bounding box center [626, 18] width 8 height 8
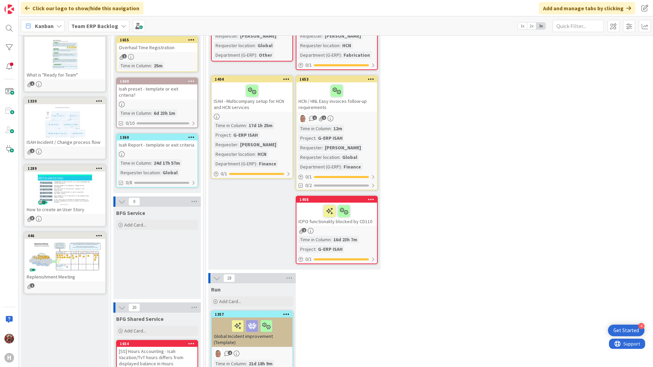
scroll to position [34, 0]
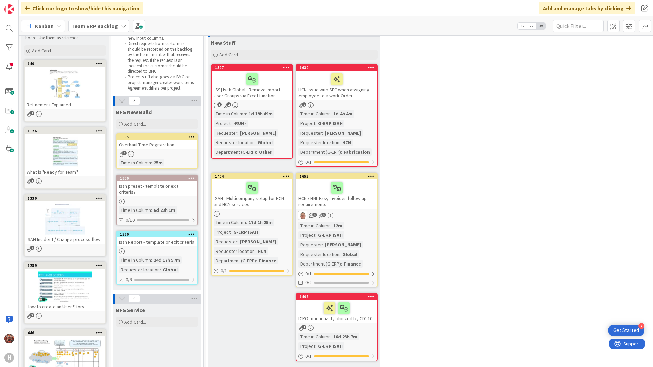
click at [160, 144] on div "Overhaul Time Registration" at bounding box center [157, 144] width 81 height 9
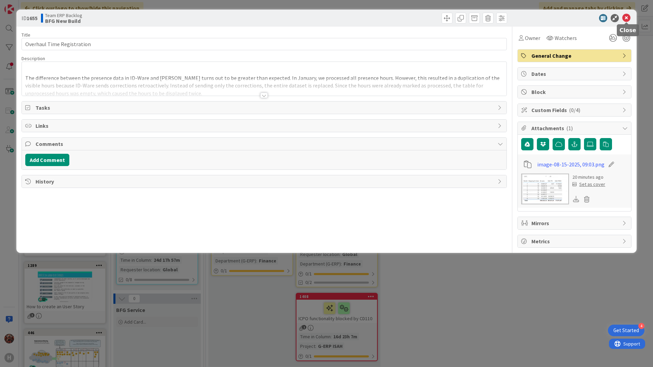
click at [627, 20] on icon at bounding box center [626, 18] width 8 height 8
